Goal: Communication & Community: Answer question/provide support

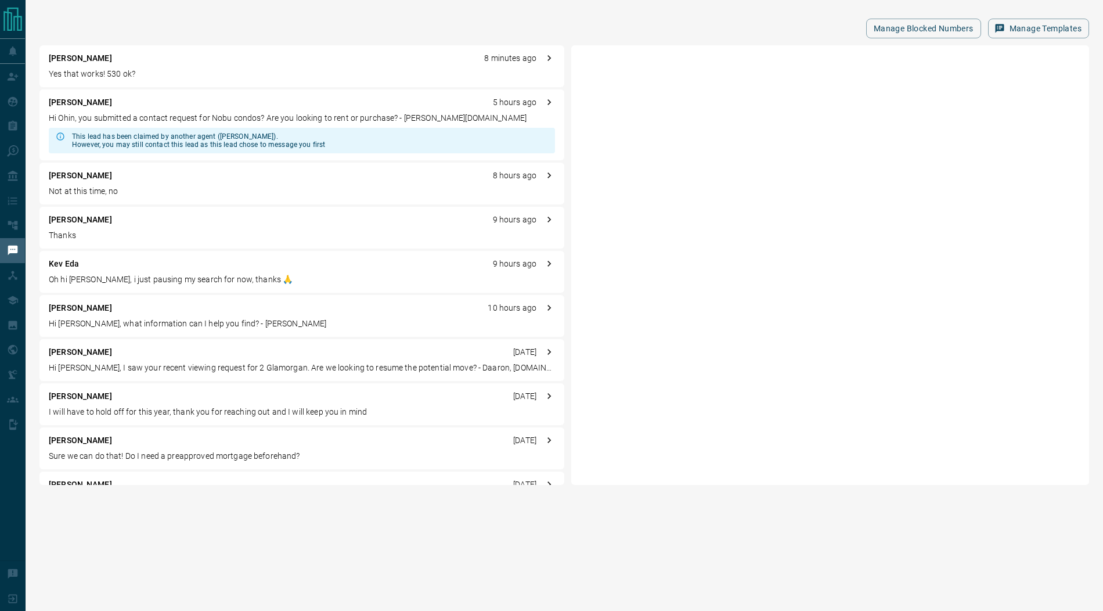
click at [181, 76] on p "Yes that works! 530 ok?" at bounding box center [302, 74] width 506 height 12
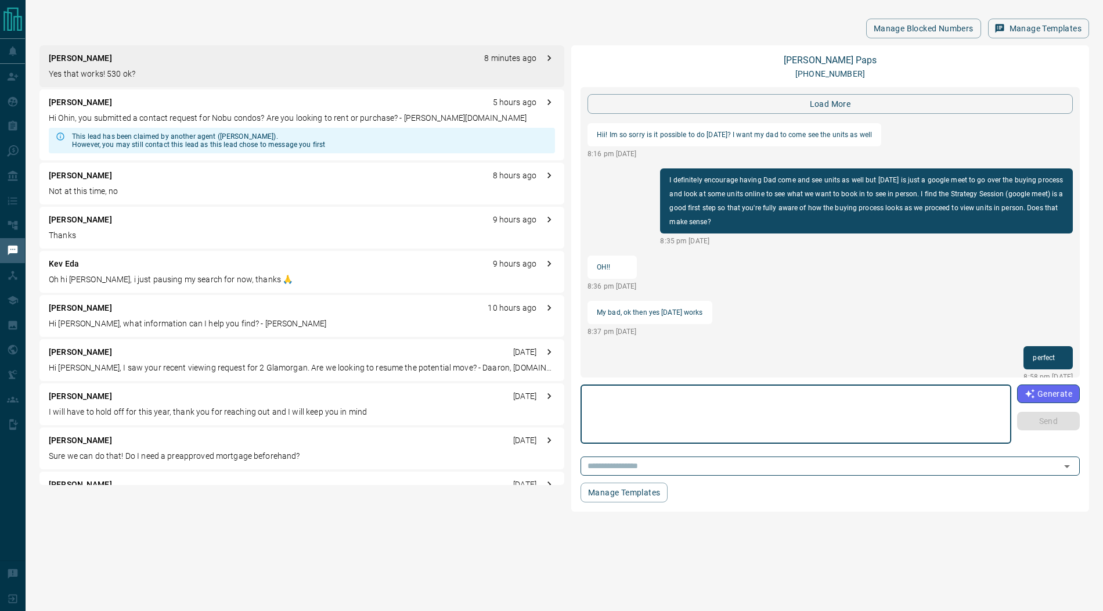
scroll to position [1198, 0]
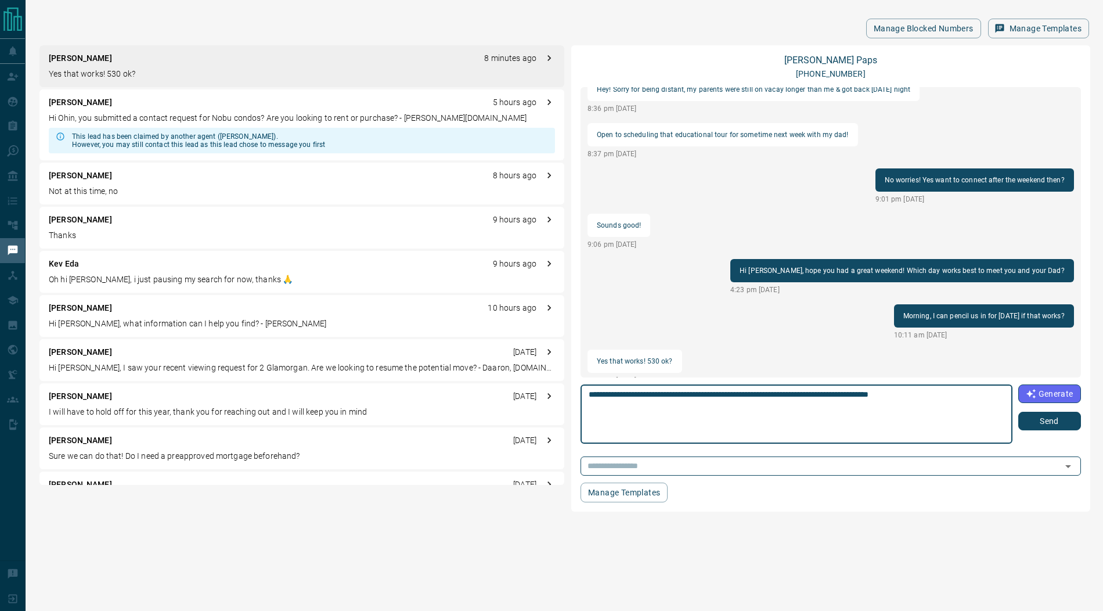
type textarea "**********"
click at [1049, 422] on button "Send" at bounding box center [1049, 421] width 63 height 19
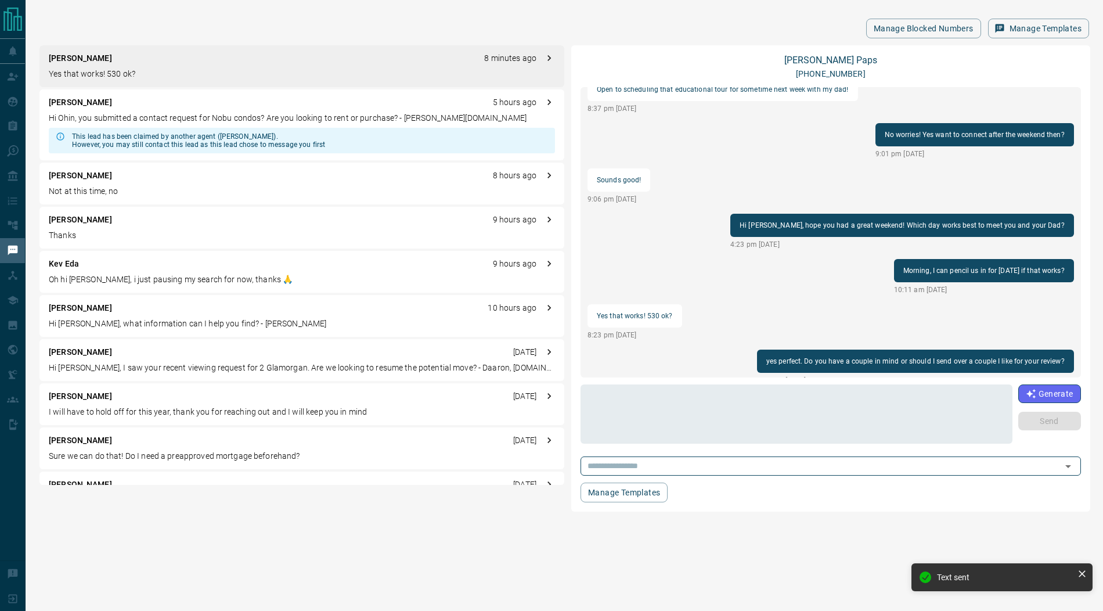
click at [117, 222] on div "[PERSON_NAME] 9 hours ago" at bounding box center [302, 220] width 506 height 12
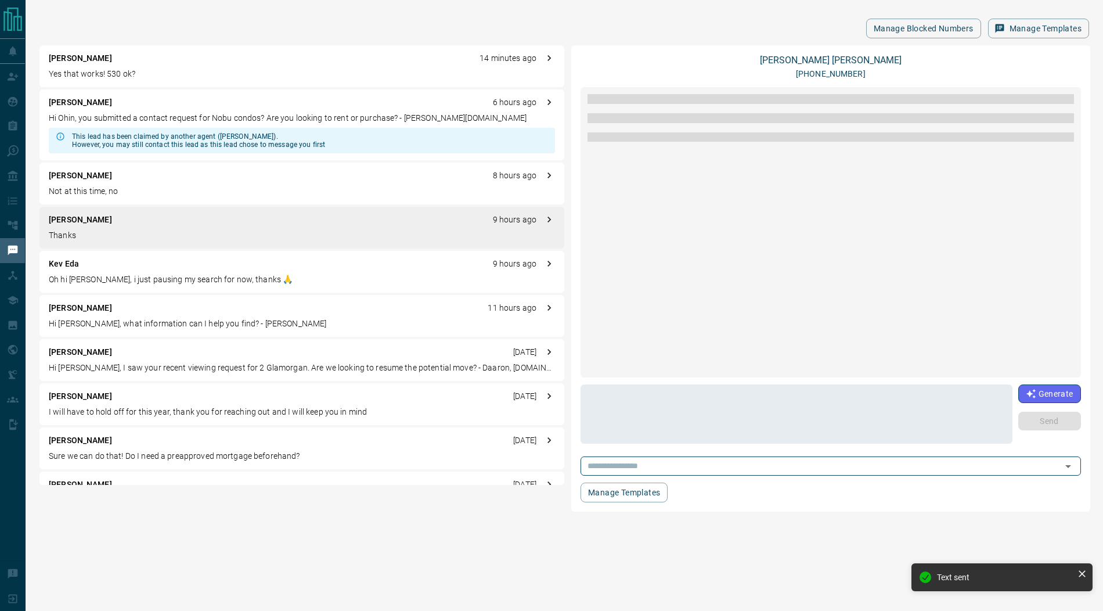
scroll to position [13, 0]
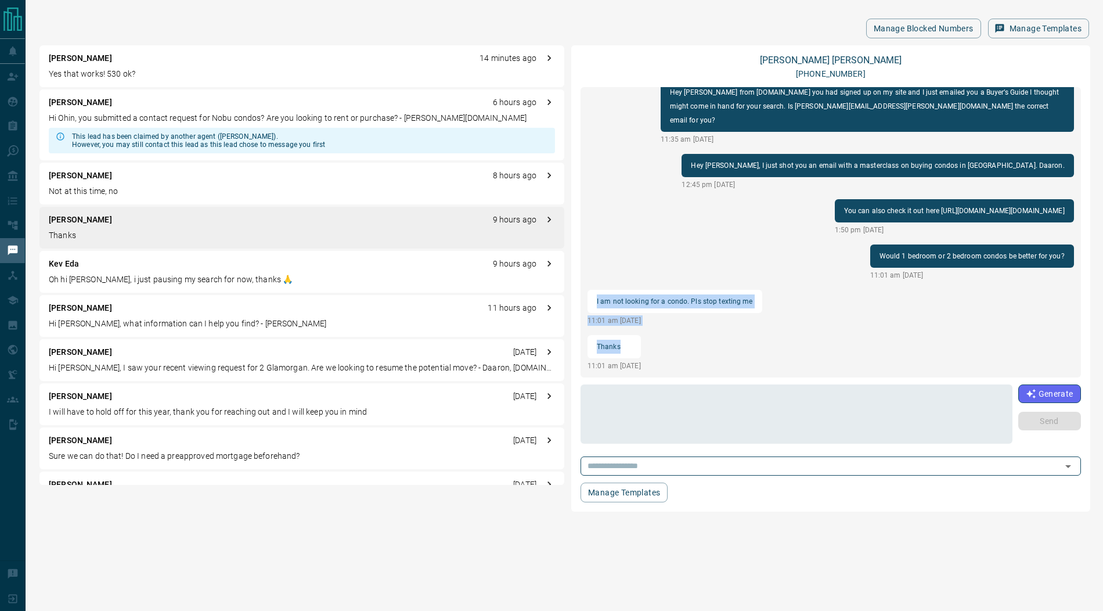
drag, startPoint x: 596, startPoint y: 301, endPoint x: 633, endPoint y: 349, distance: 60.5
click at [633, 349] on div "Hey [PERSON_NAME] from [DOMAIN_NAME] you had signed up on my site and I just em…" at bounding box center [830, 232] width 500 height 290
copy div "I am not looking for a condo. Pls stop texting me 11:01 am [DATE] Thanks"
click at [831, 59] on link "[PERSON_NAME]" at bounding box center [831, 60] width 142 height 11
click at [129, 322] on p "Hi [PERSON_NAME], what information can I help you find? - [PERSON_NAME]" at bounding box center [302, 324] width 506 height 12
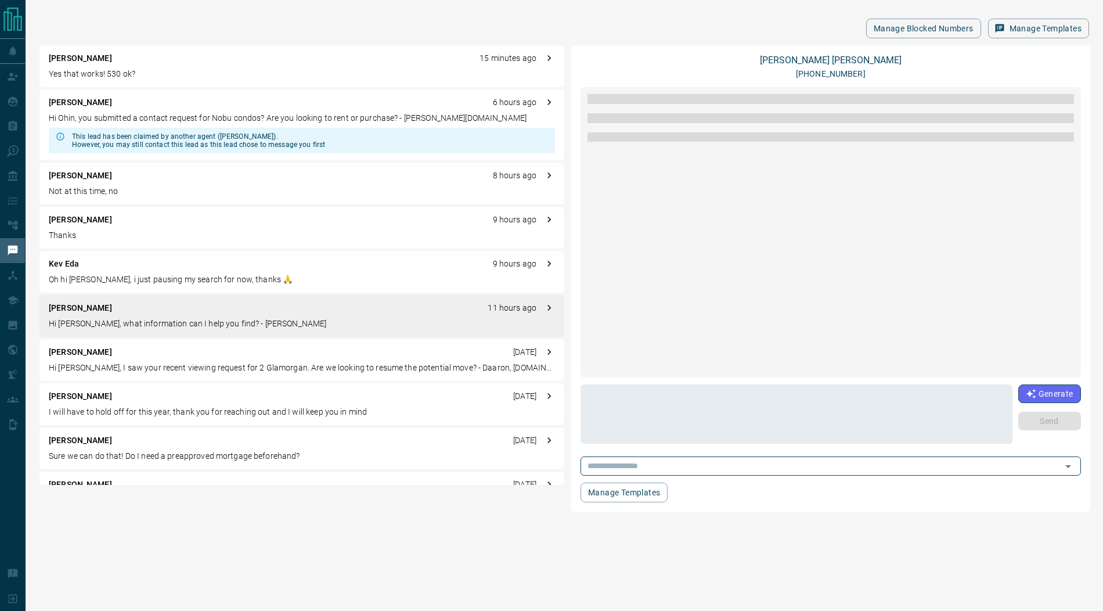
scroll to position [0, 0]
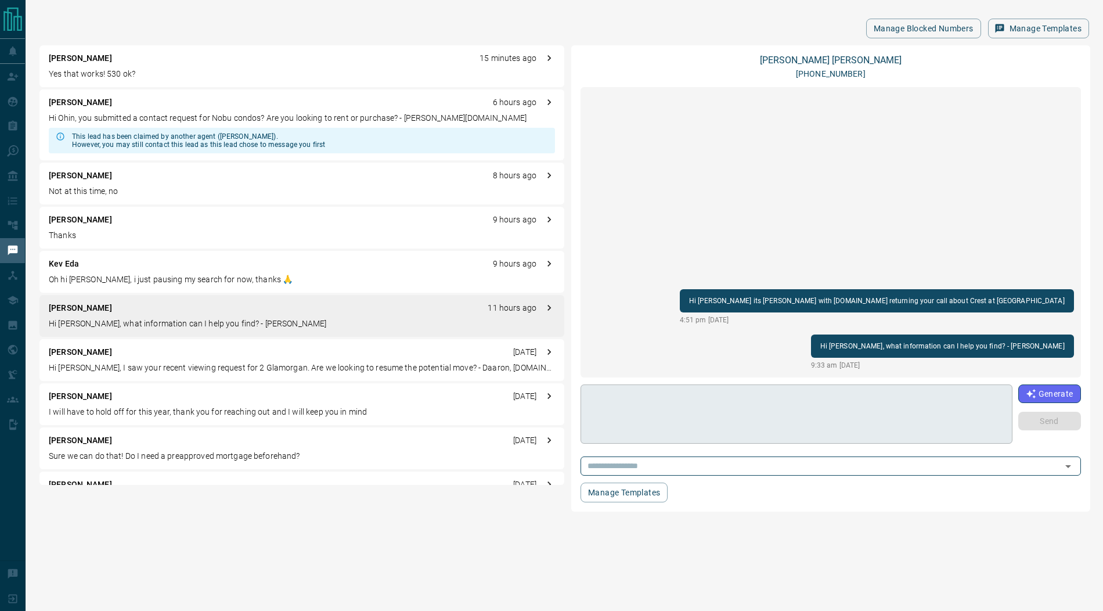
click at [683, 429] on textarea at bounding box center [797, 413] width 416 height 49
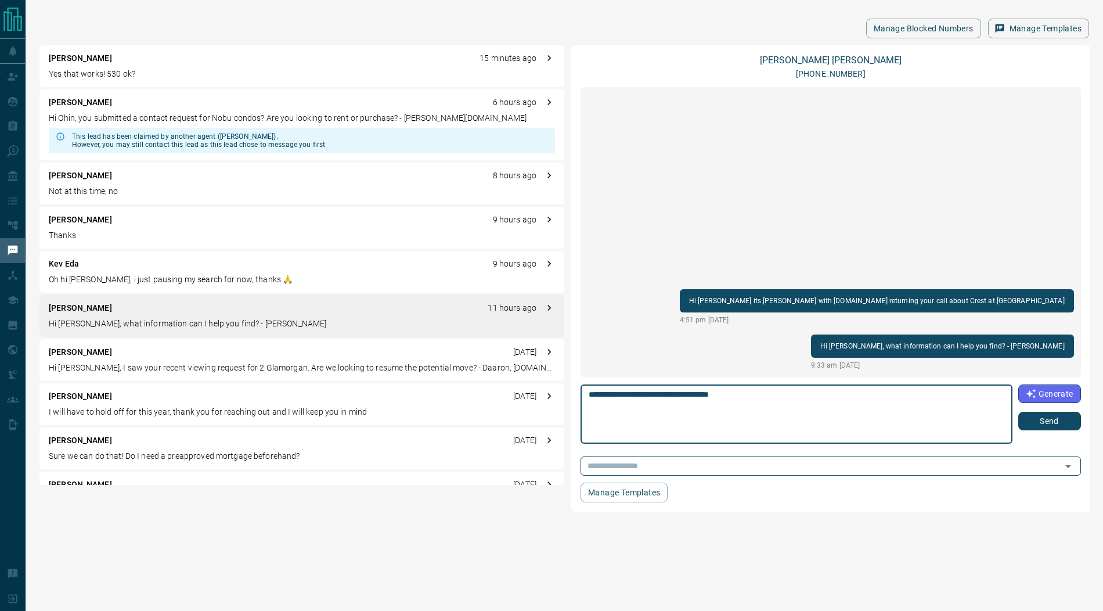
type textarea "**********"
click at [1058, 426] on button "Send" at bounding box center [1049, 421] width 63 height 19
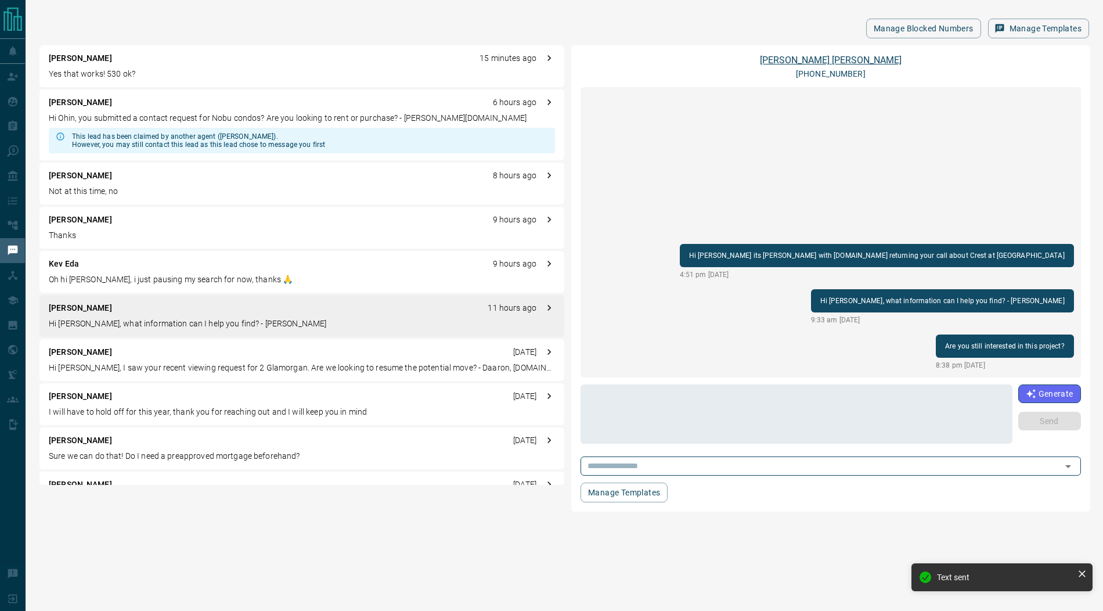
click at [827, 61] on link "[PERSON_NAME]" at bounding box center [831, 60] width 142 height 11
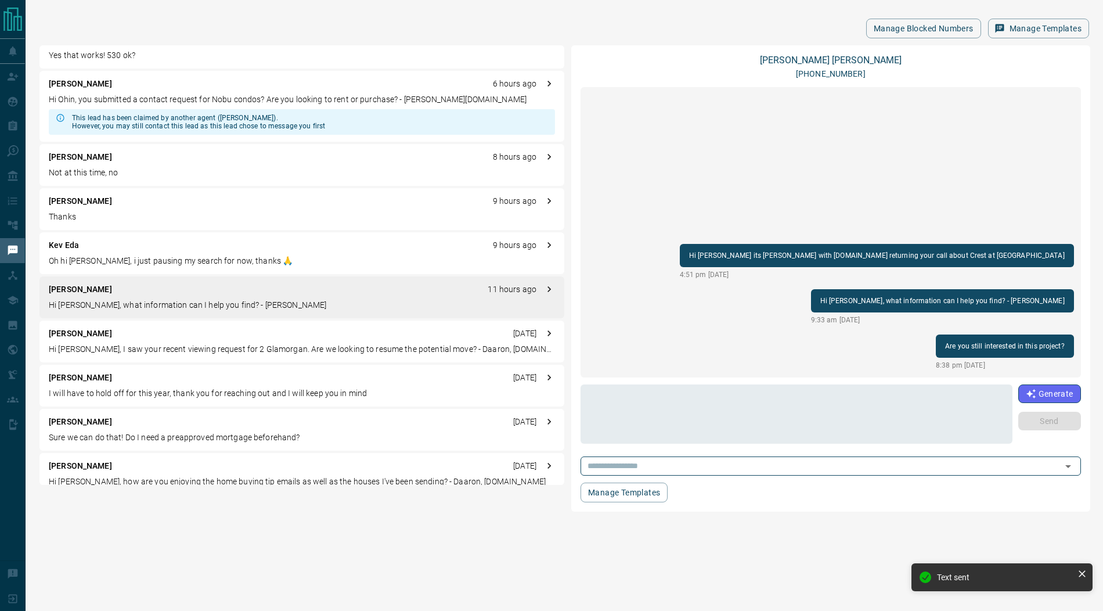
scroll to position [35, 0]
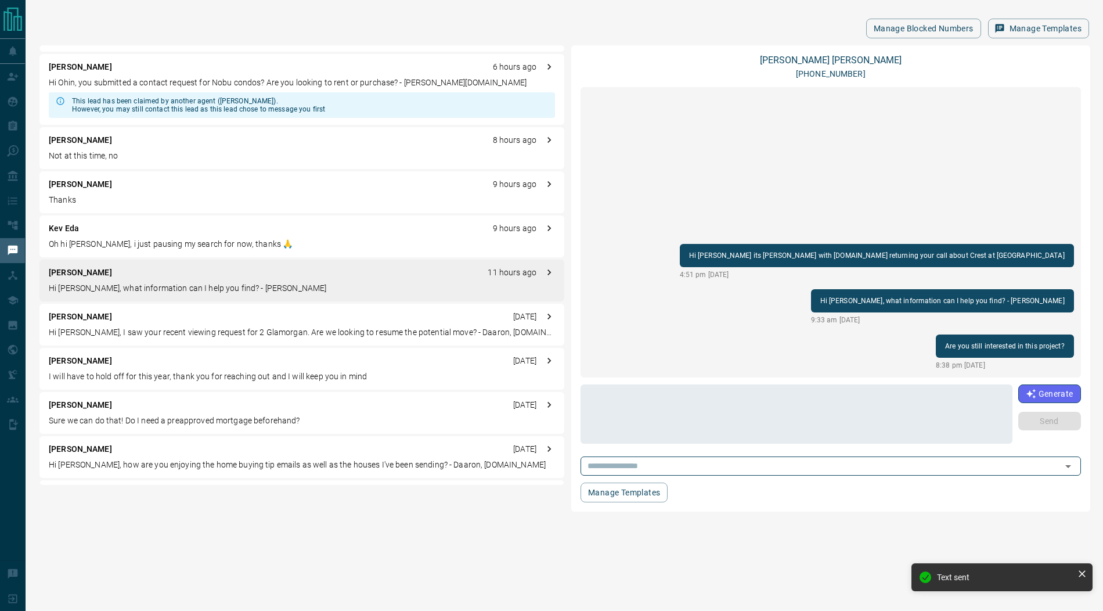
click at [136, 370] on p "I will have to hold off for this year, thank you for reaching out and I will ke…" at bounding box center [302, 376] width 506 height 12
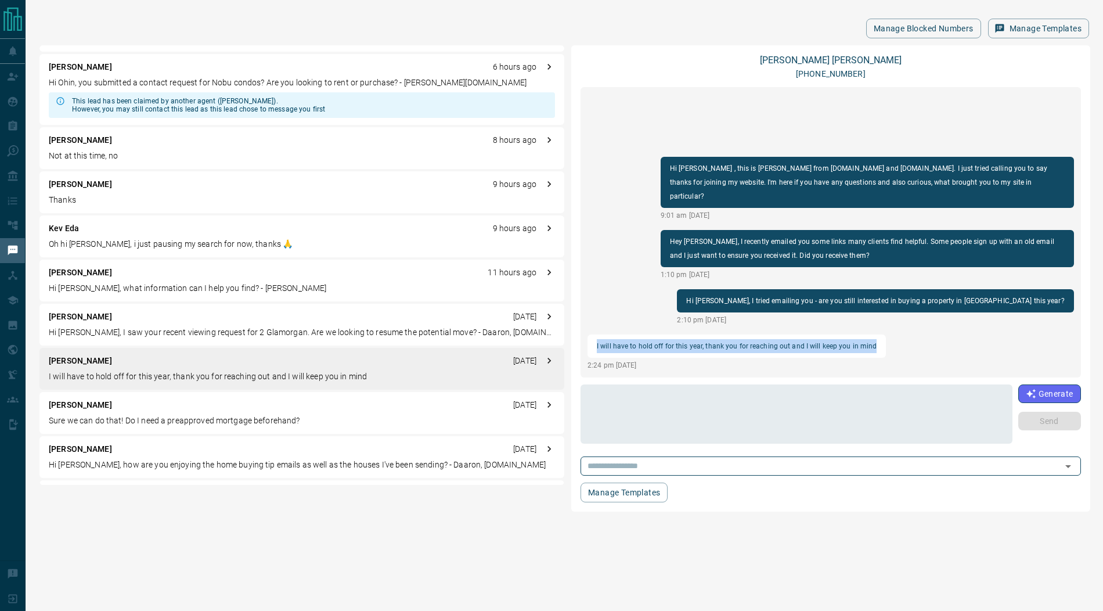
drag, startPoint x: 597, startPoint y: 345, endPoint x: 876, endPoint y: 345, distance: 279.8
click at [876, 345] on div "I will have to hold off for this year, thank you for reaching out and I will ke…" at bounding box center [736, 345] width 298 height 23
copy p "I will have to hold off for this year, thank you for reaching out and I will ke…"
click at [832, 56] on link "[PERSON_NAME]" at bounding box center [831, 60] width 142 height 11
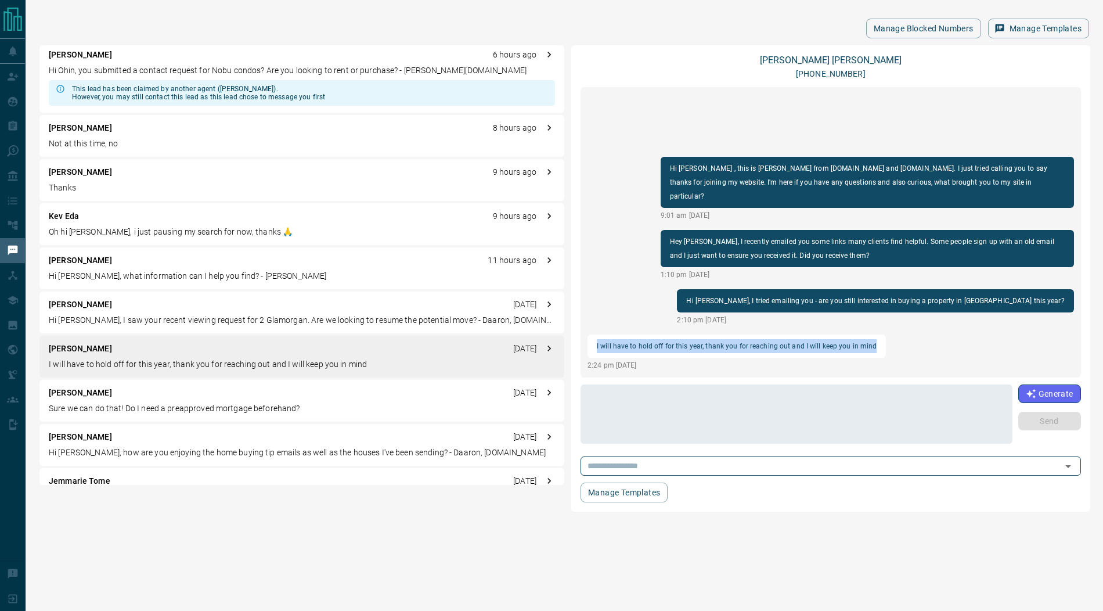
scroll to position [51, 0]
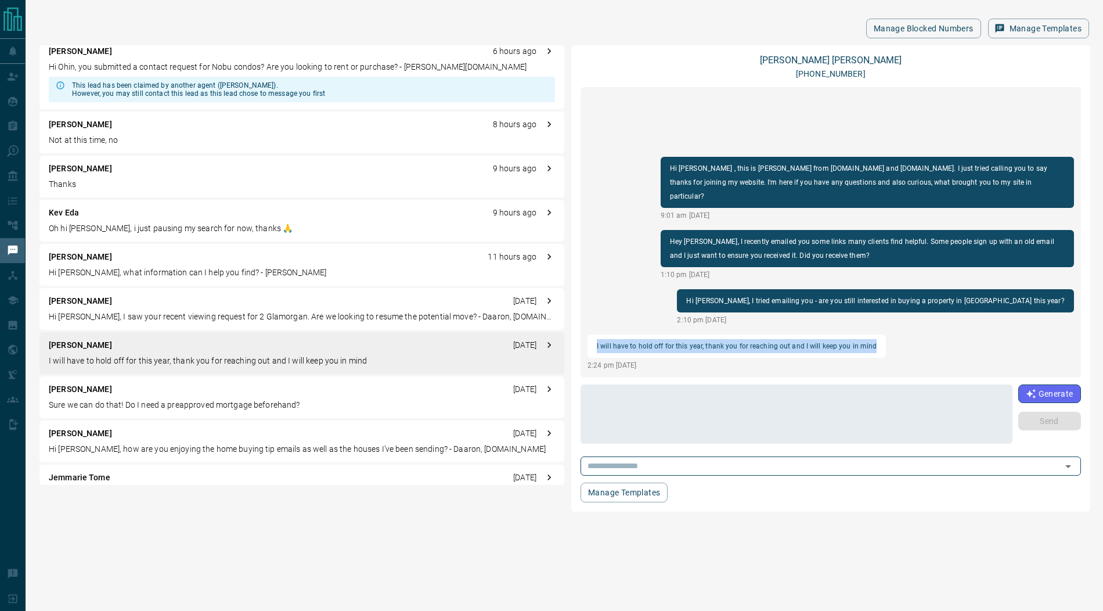
click at [186, 401] on p "Sure we can do that! Do I need a preapproved mortgage beforehand?" at bounding box center [302, 405] width 506 height 12
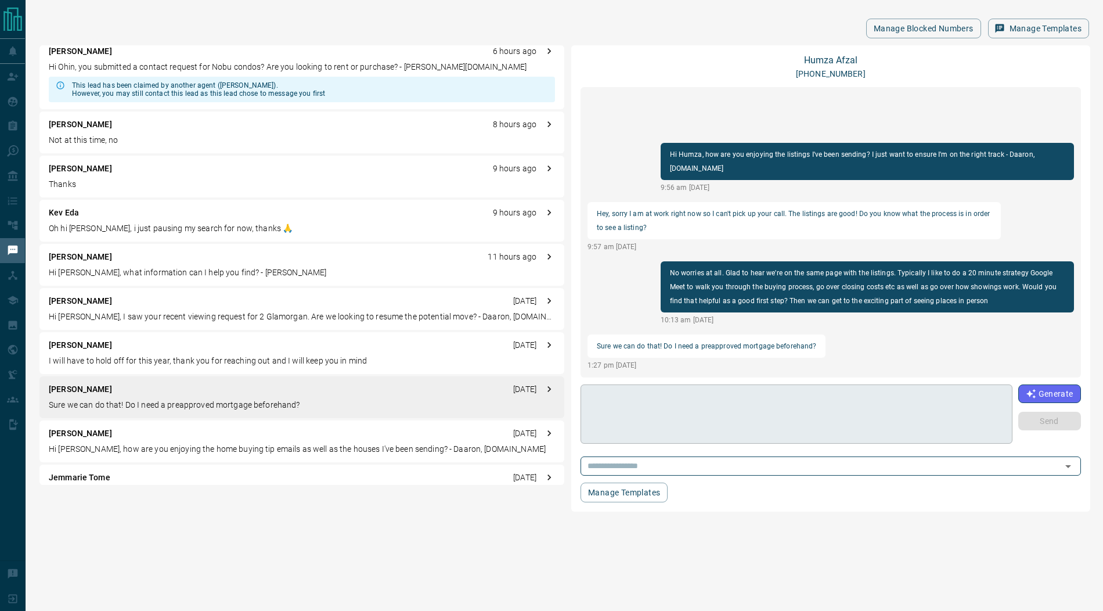
click at [682, 414] on textarea at bounding box center [797, 413] width 416 height 49
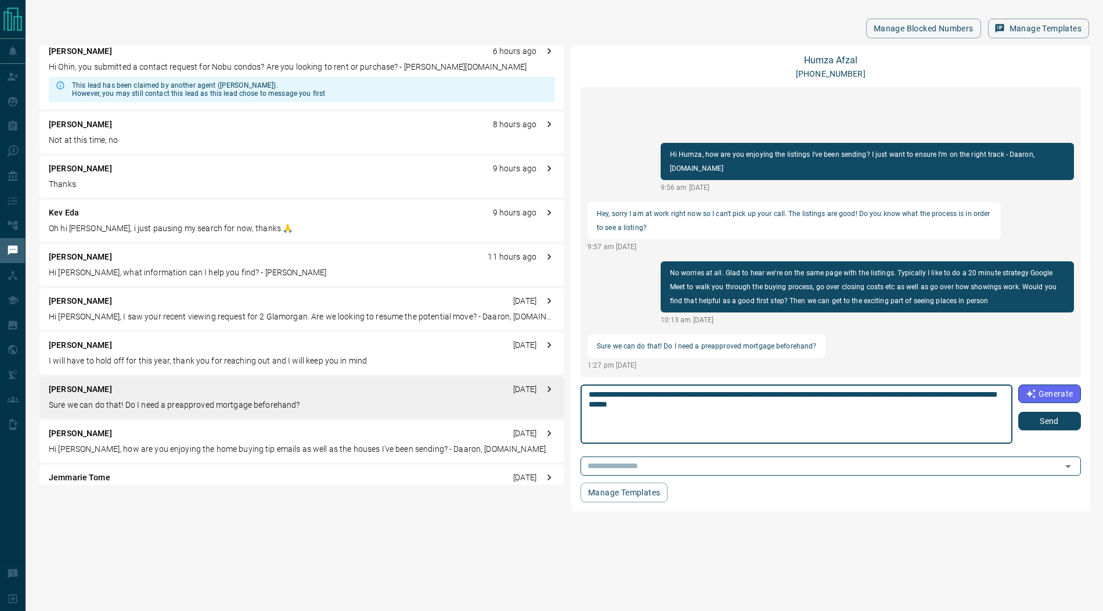
type textarea "**********"
click at [1054, 420] on button "Send" at bounding box center [1049, 421] width 63 height 19
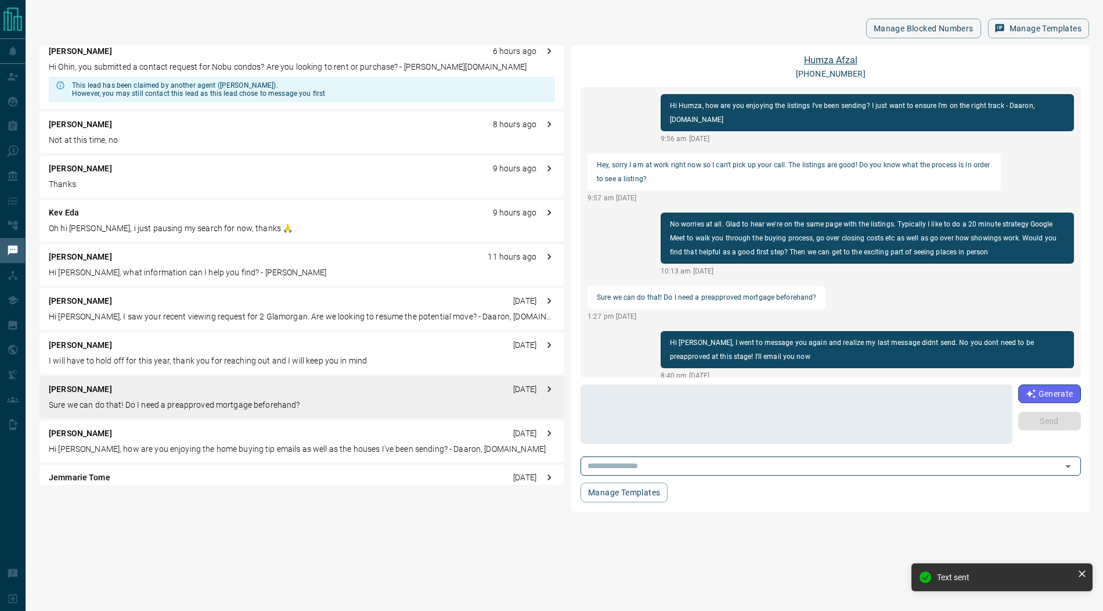
click at [829, 60] on link "[PERSON_NAME]" at bounding box center [830, 60] width 53 height 11
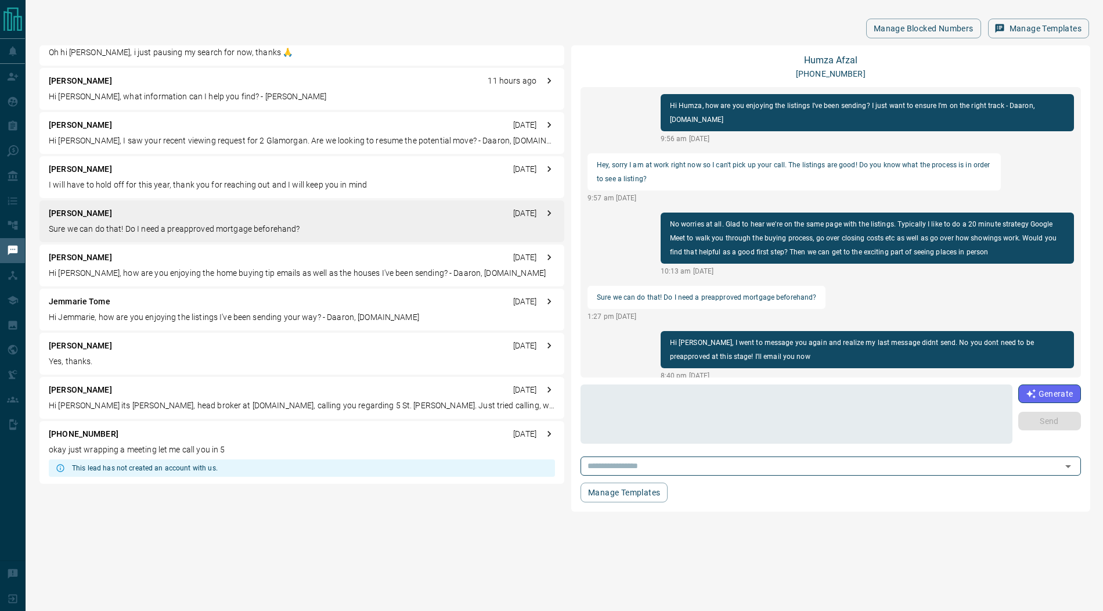
scroll to position [228, 0]
click at [124, 356] on p "Yes, thanks." at bounding box center [302, 360] width 506 height 12
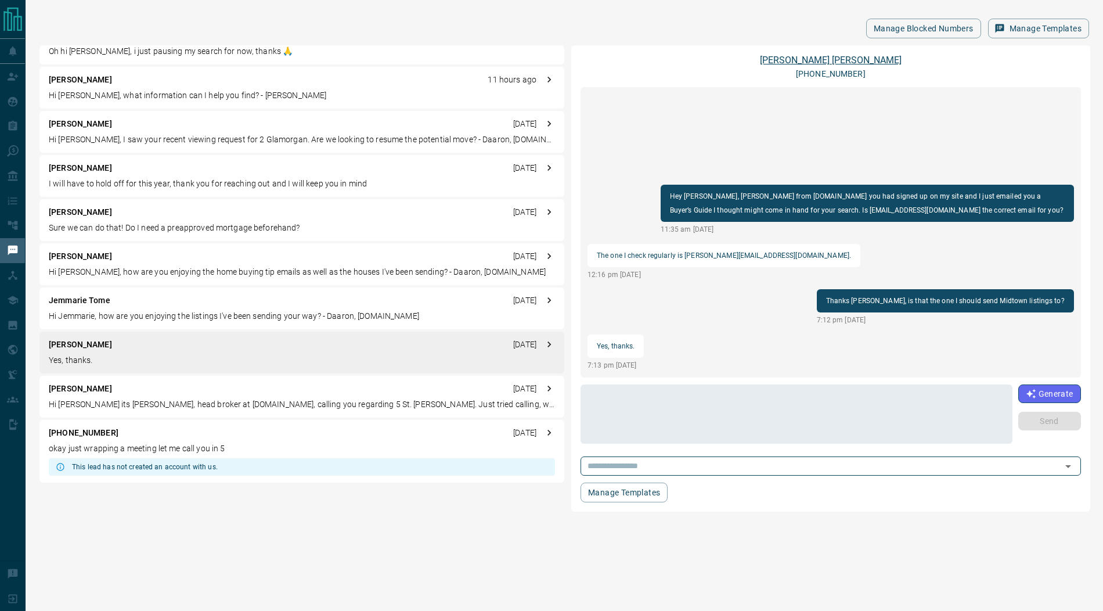
click at [810, 64] on link "[PERSON_NAME]" at bounding box center [831, 60] width 142 height 11
